Goal: Use online tool/utility: Utilize a website feature to perform a specific function

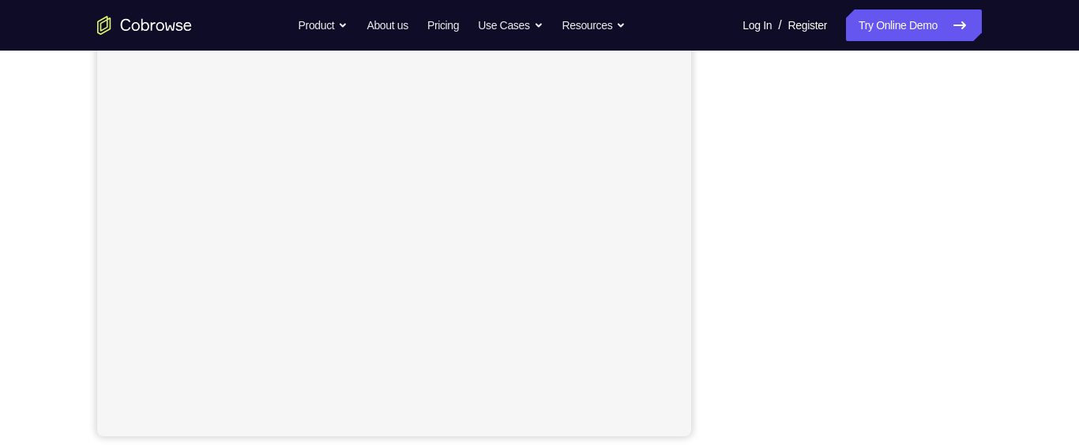
scroll to position [296, 0]
click at [932, 73] on button "Android" at bounding box center [939, 77] width 85 height 32
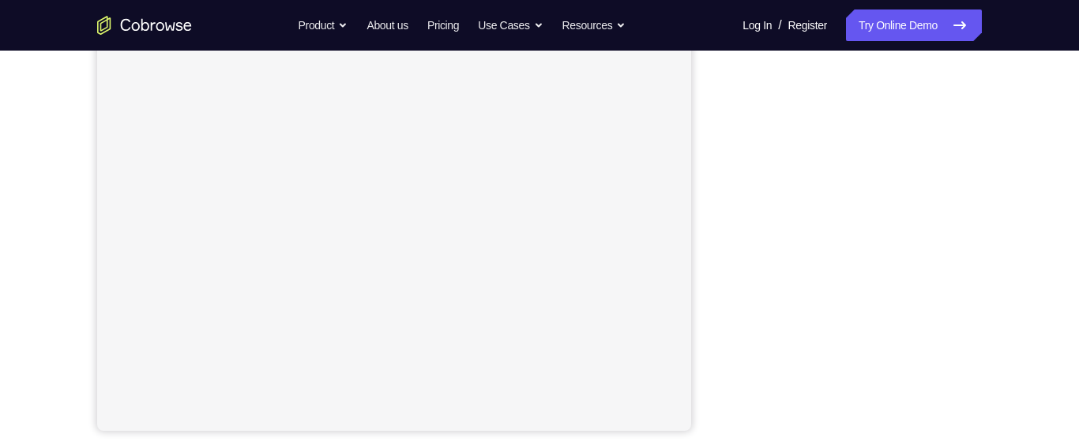
scroll to position [334, 0]
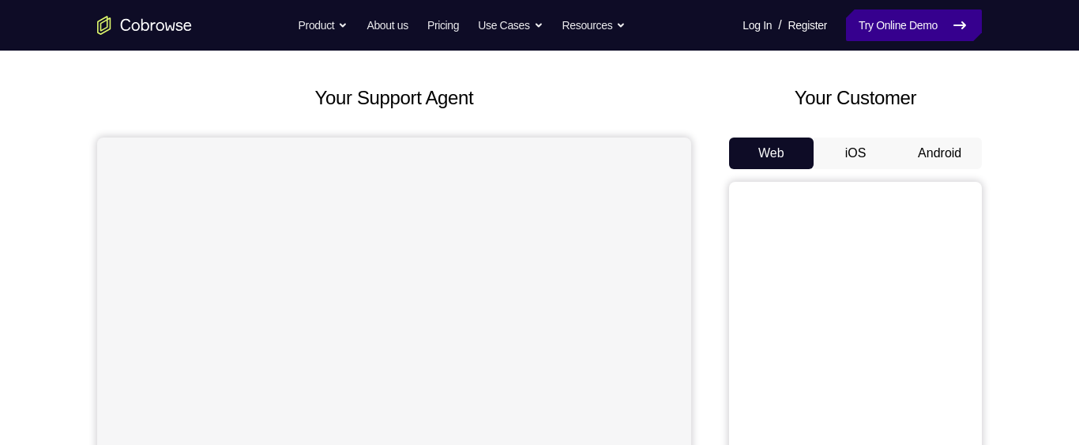
scroll to position [66, 0]
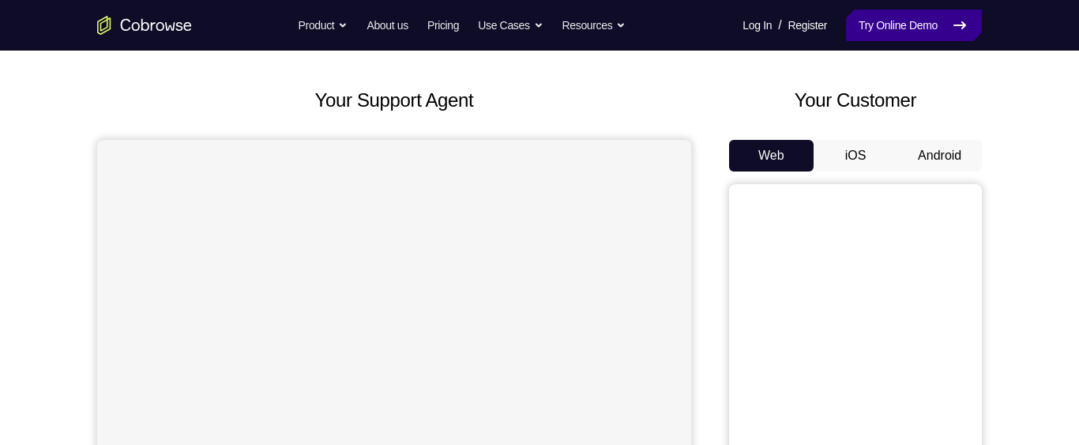
click at [924, 20] on link "Try Online Demo" at bounding box center [914, 25] width 136 height 32
click at [949, 159] on button "Android" at bounding box center [939, 156] width 85 height 32
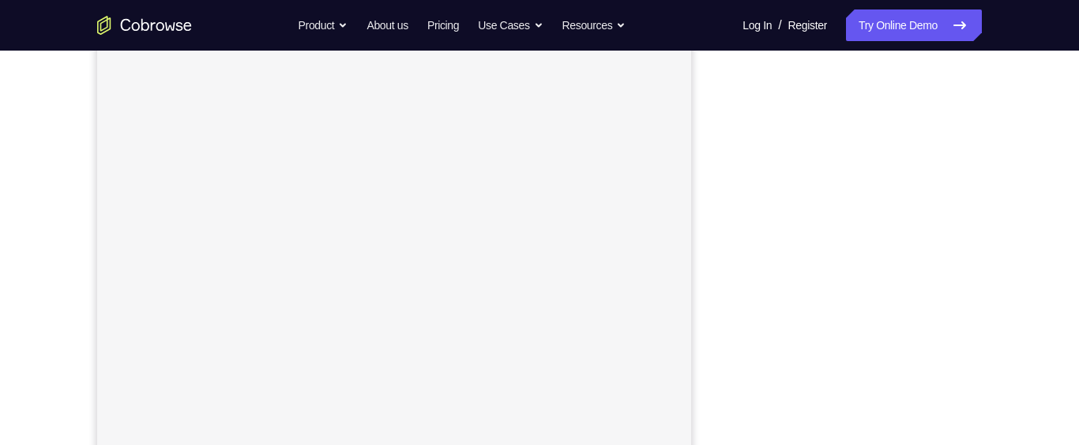
scroll to position [214, 0]
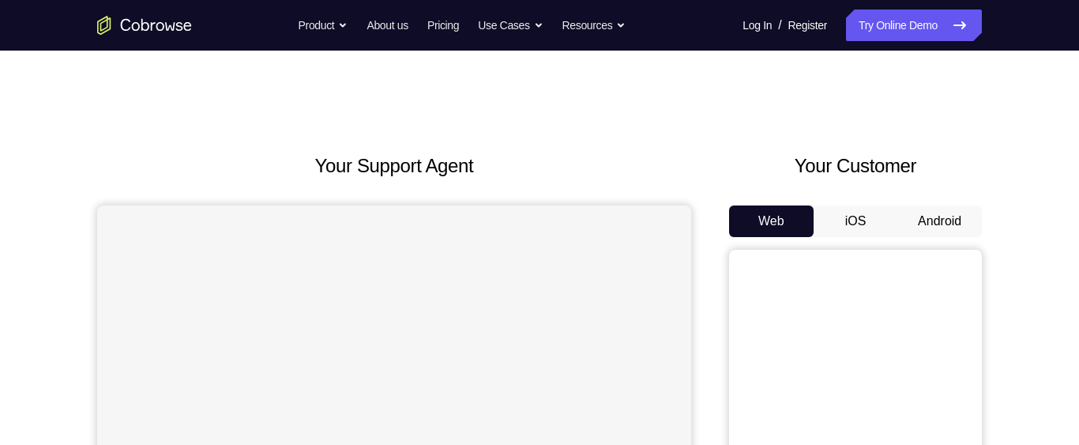
click at [938, 219] on button "Android" at bounding box center [939, 221] width 85 height 32
click at [940, 224] on button "Android" at bounding box center [939, 221] width 85 height 32
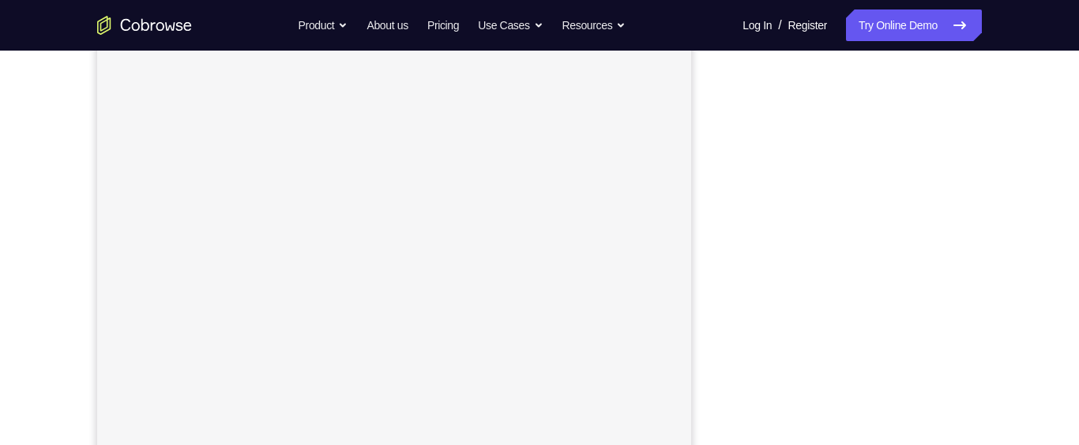
scroll to position [203, 0]
click at [1038, 325] on div "Your Support Agent Your Customer Web iOS Android Next Steps We’d be happy to gi…" at bounding box center [539, 369] width 1011 height 1042
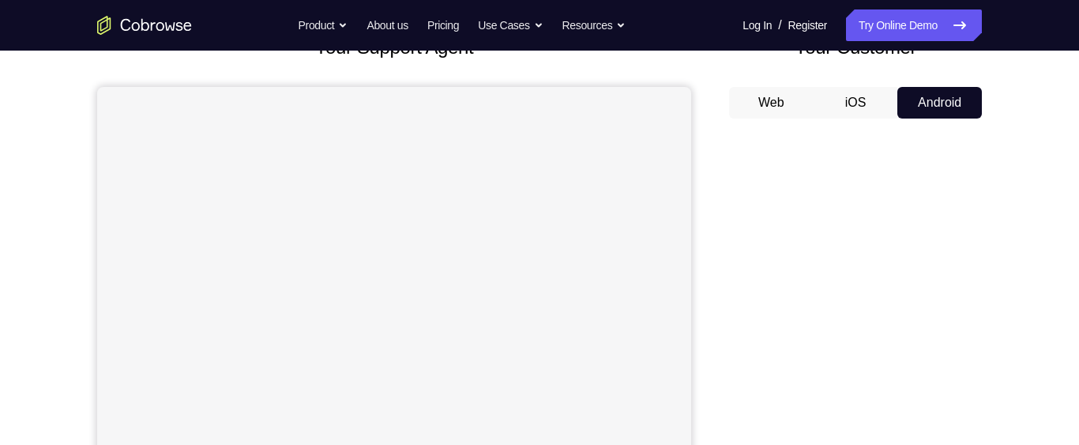
scroll to position [118, 0]
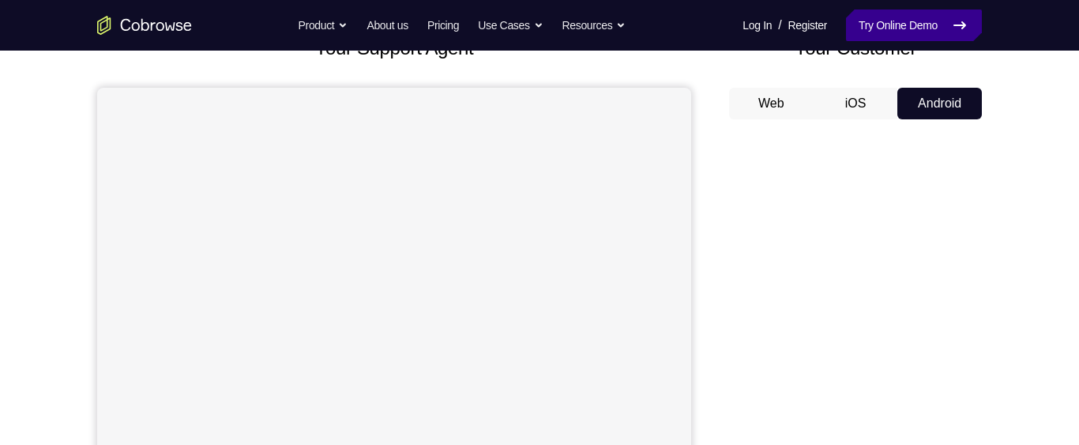
click at [928, 27] on link "Try Online Demo" at bounding box center [914, 25] width 136 height 32
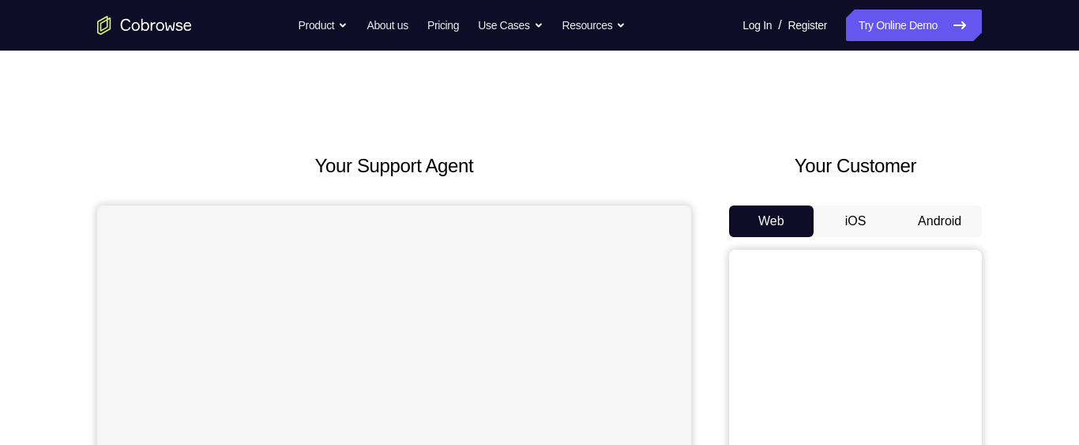
click at [922, 224] on button "Android" at bounding box center [939, 221] width 85 height 32
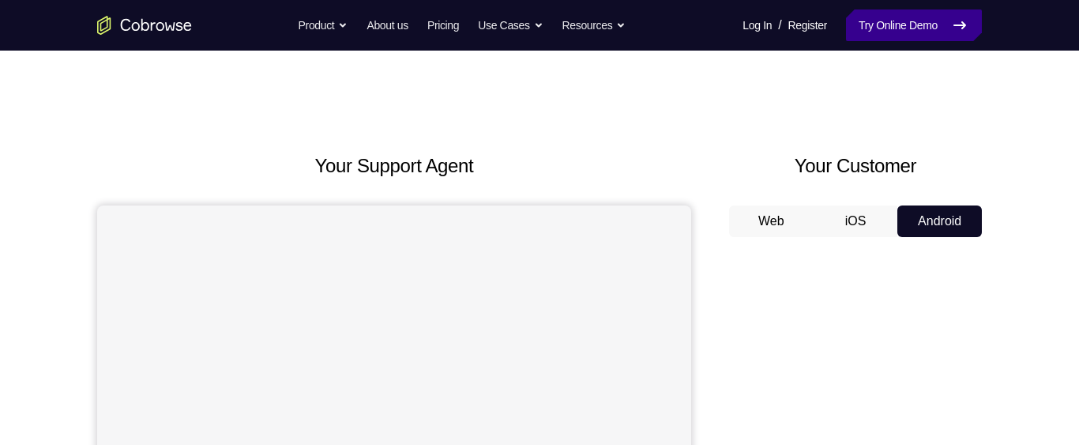
click at [917, 23] on link "Try Online Demo" at bounding box center [914, 25] width 136 height 32
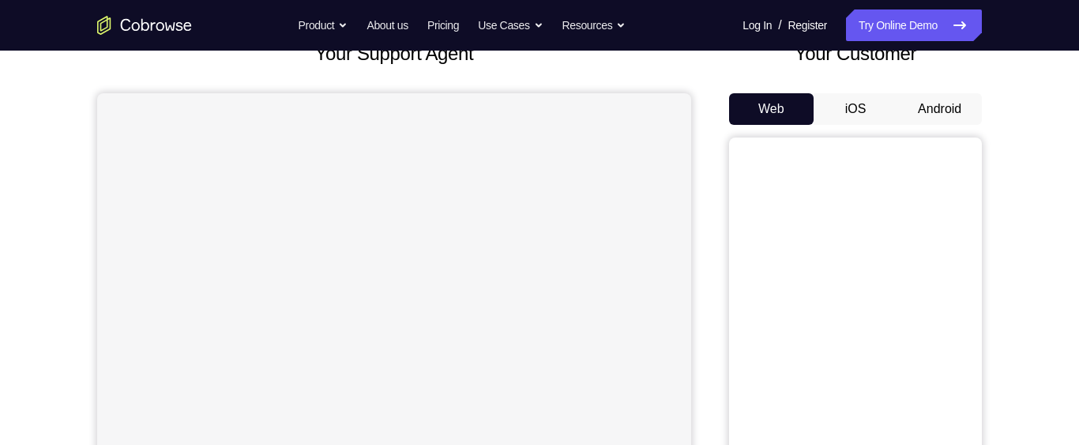
scroll to position [126, 0]
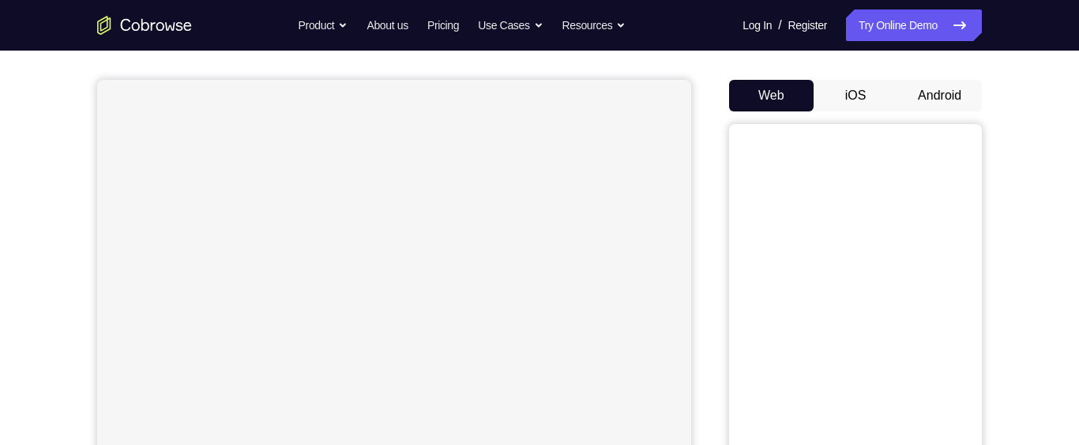
click at [931, 93] on button "Android" at bounding box center [939, 96] width 85 height 32
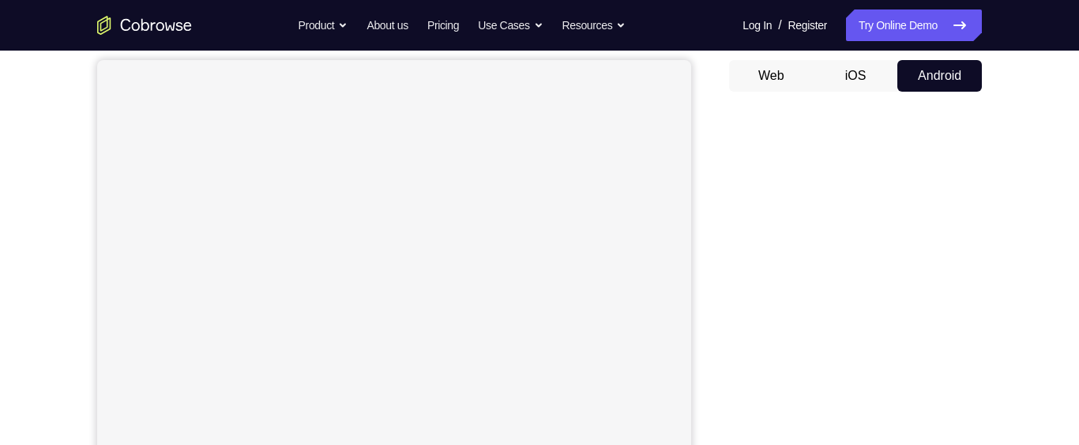
scroll to position [134, 0]
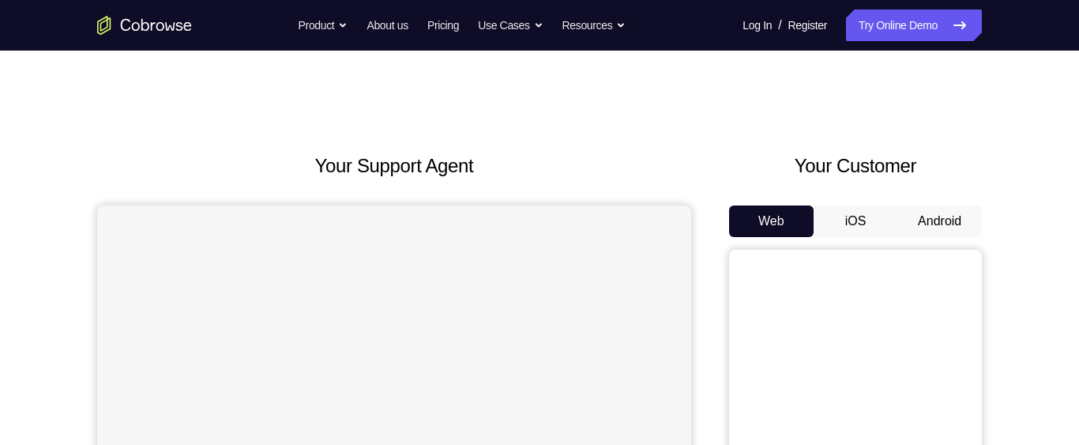
click at [954, 214] on button "Android" at bounding box center [939, 221] width 85 height 32
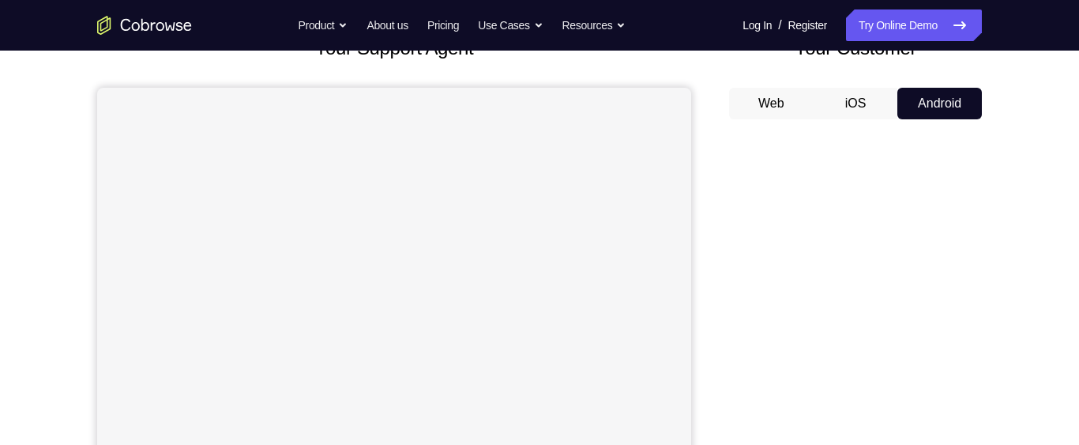
scroll to position [145, 0]
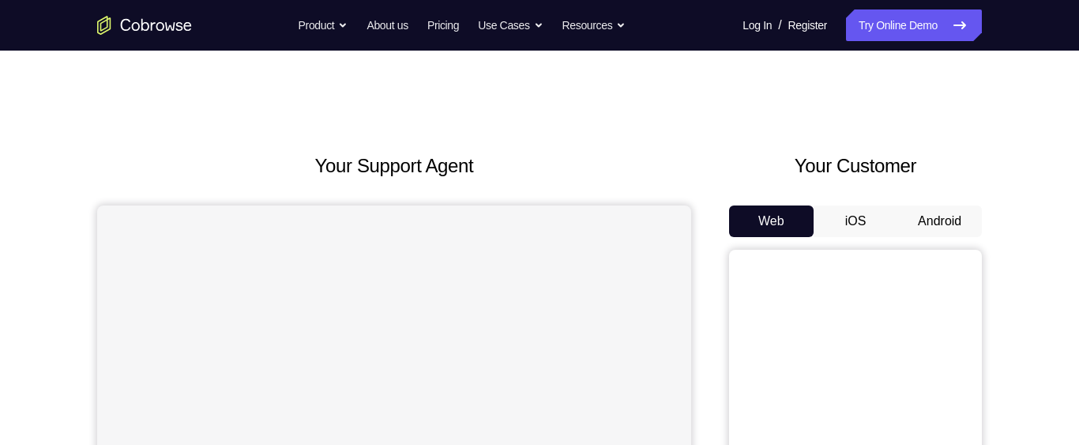
click at [942, 221] on button "Android" at bounding box center [939, 221] width 85 height 32
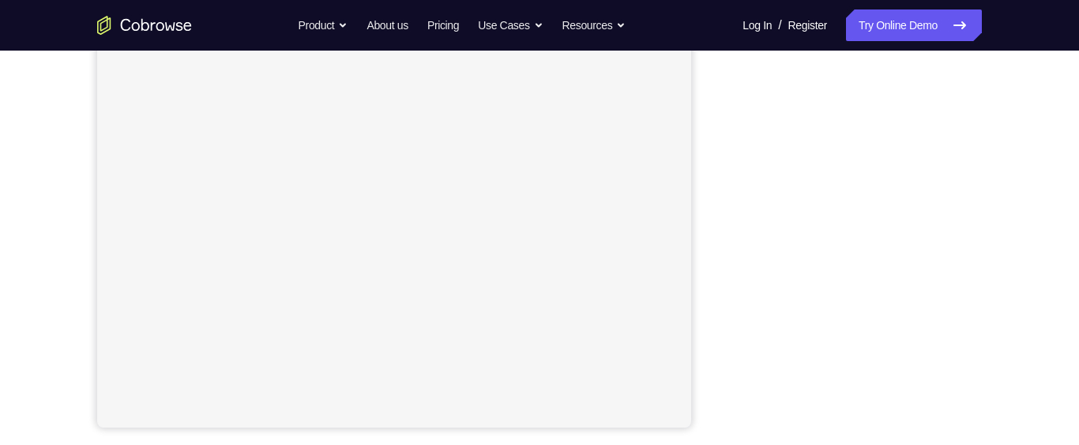
scroll to position [308, 0]
